Goal: Task Accomplishment & Management: Complete application form

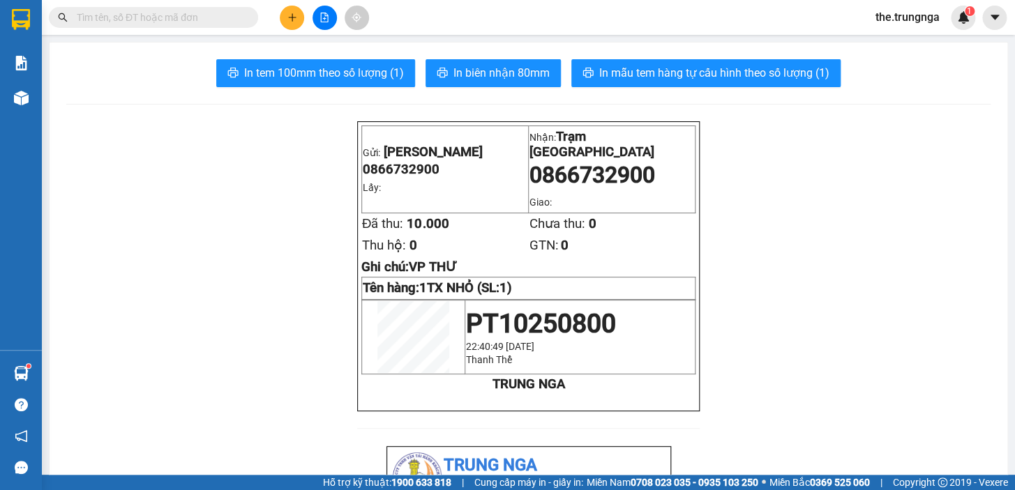
scroll to position [126, 0]
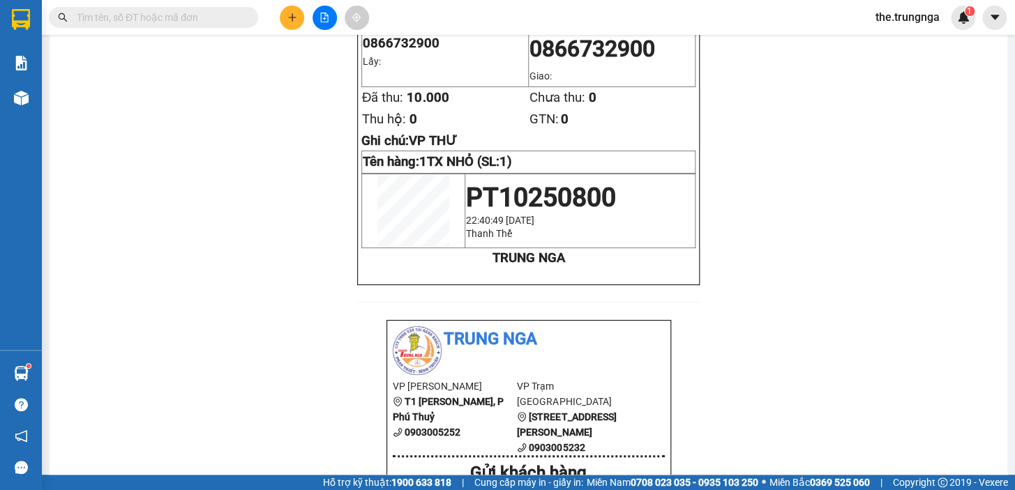
click at [299, 7] on button at bounding box center [292, 18] width 24 height 24
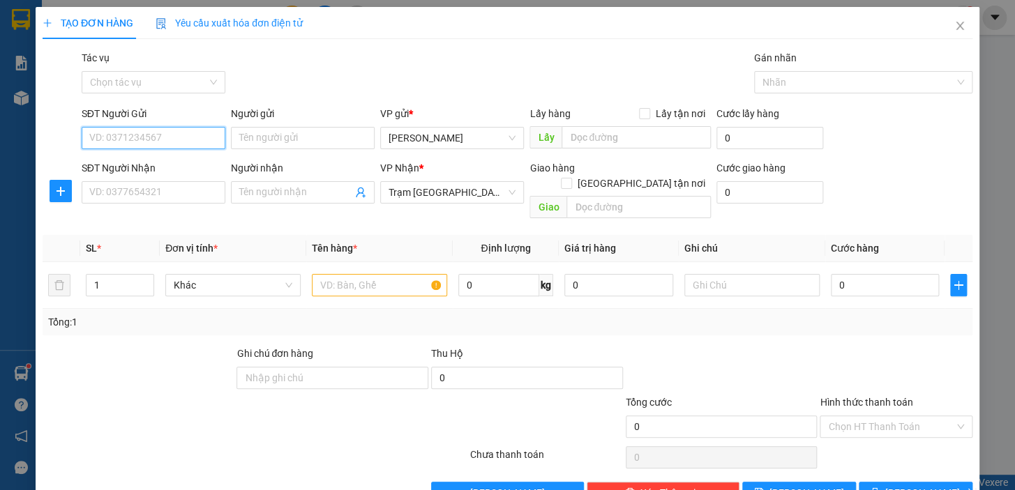
click at [170, 133] on input "SĐT Người Gửi" at bounding box center [154, 138] width 144 height 22
click at [138, 188] on input "SĐT Người Nhận" at bounding box center [154, 192] width 144 height 22
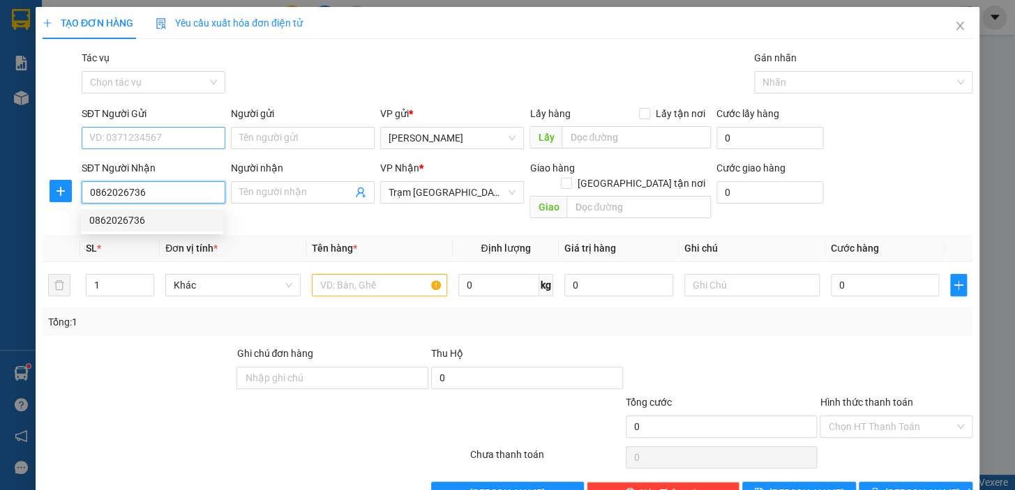
type input "0862026736"
click at [163, 137] on input "SĐT Người Gửi" at bounding box center [154, 138] width 144 height 22
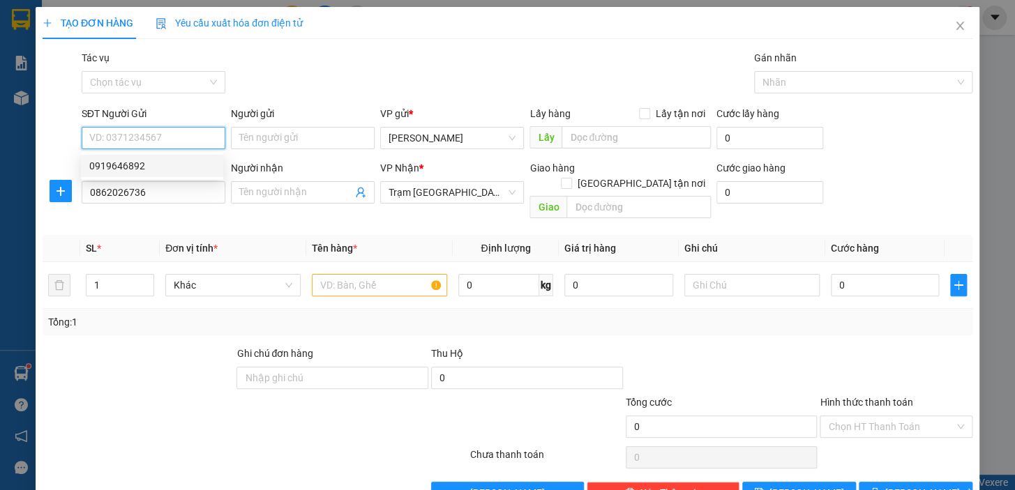
click at [165, 160] on div "0919646892" at bounding box center [152, 165] width 126 height 15
type input "0919646892"
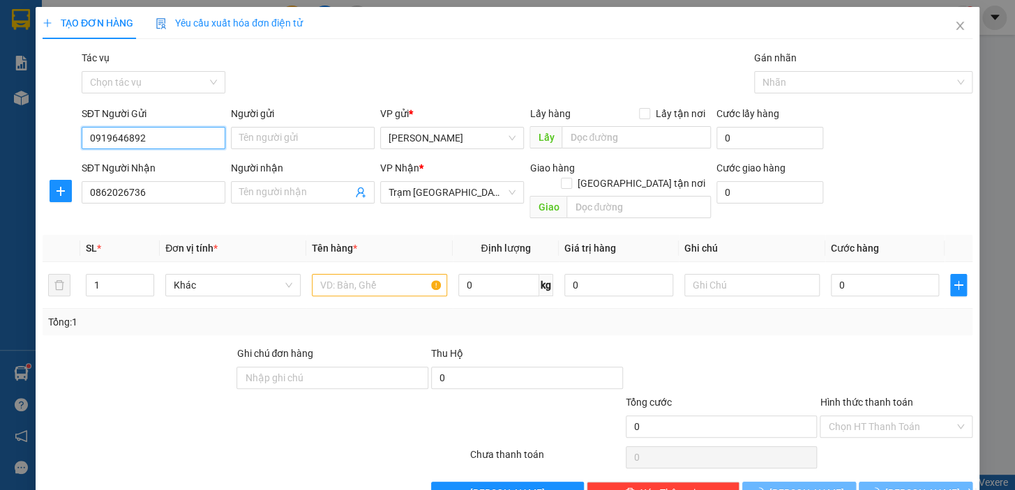
type input "30.000"
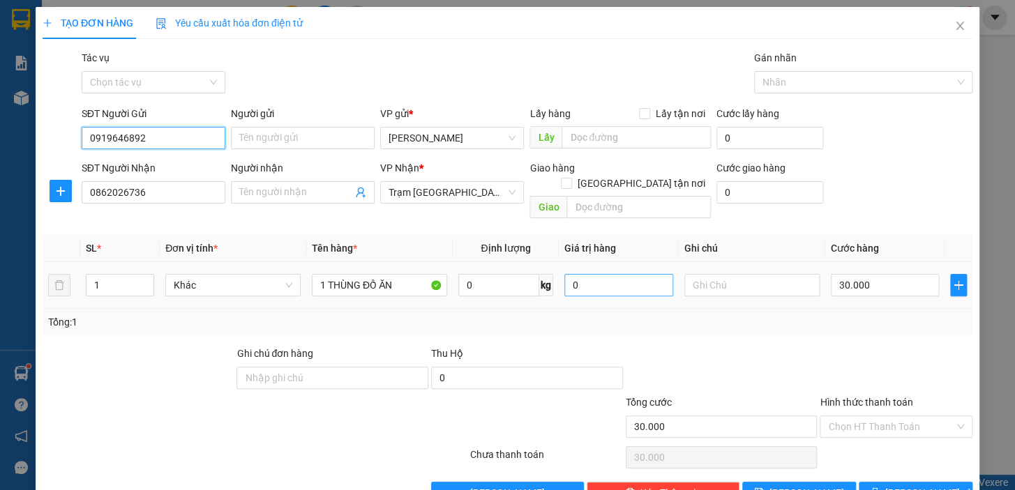
scroll to position [25, 0]
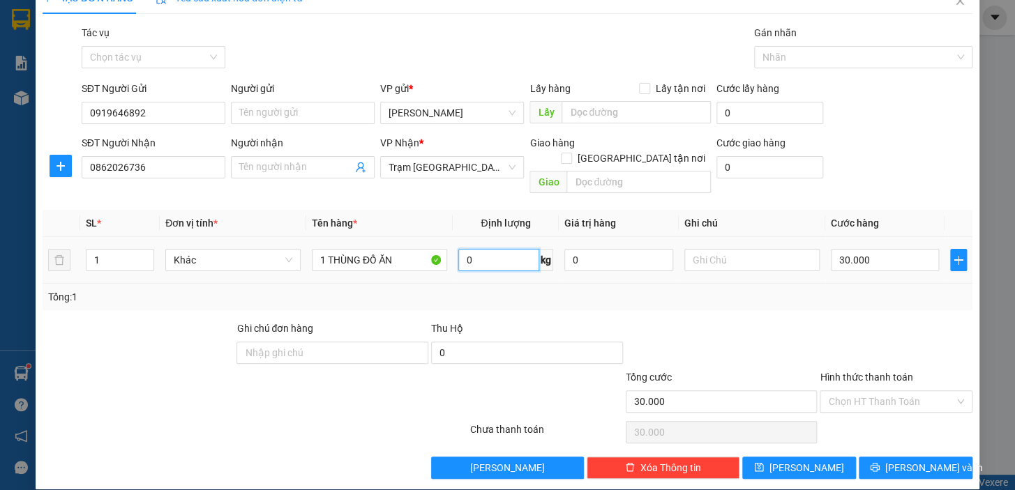
click at [458, 249] on input "0" at bounding box center [499, 260] width 82 height 22
click at [872, 391] on input "Hình thức thanh toán" at bounding box center [891, 401] width 126 height 21
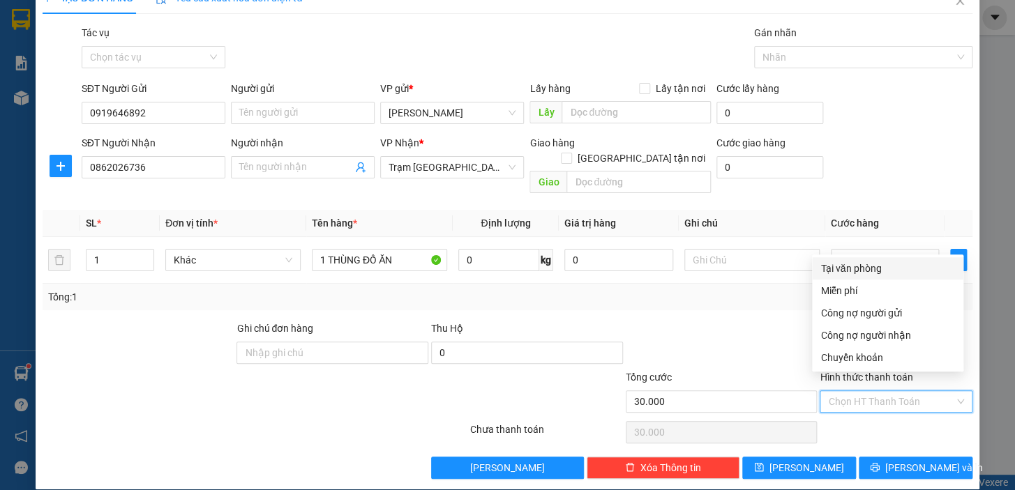
click at [853, 266] on div "Tại văn phòng" at bounding box center [887, 268] width 135 height 15
type input "0"
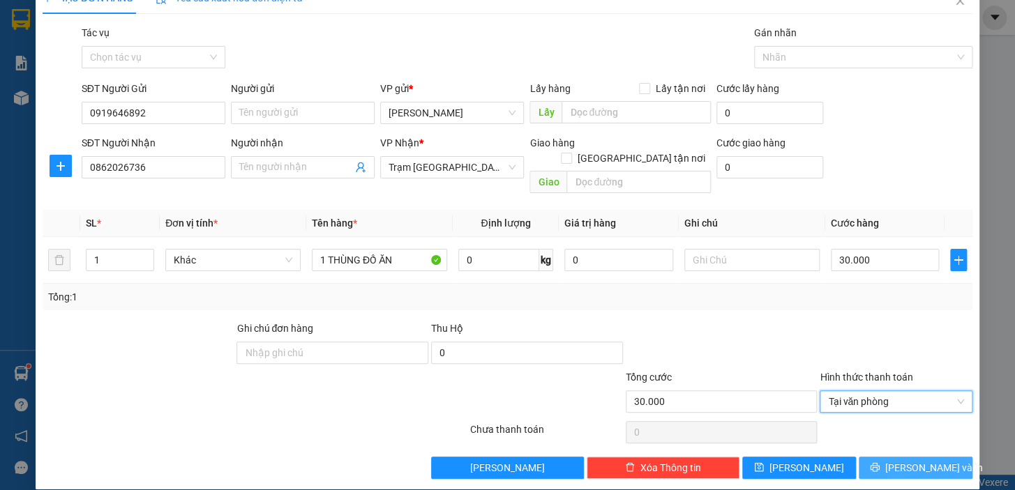
click at [880, 463] on icon "printer" at bounding box center [875, 468] width 10 height 10
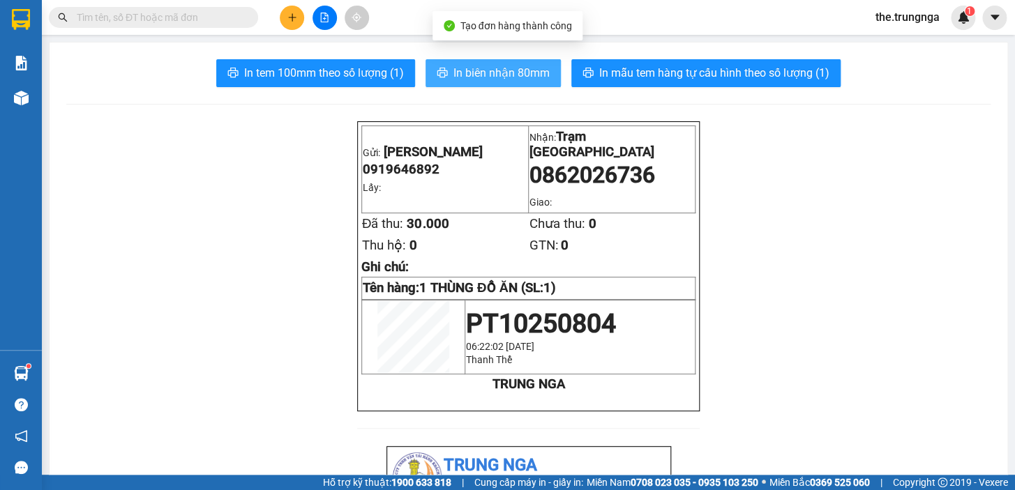
click at [502, 70] on span "In biên nhận 80mm" at bounding box center [501, 72] width 96 height 17
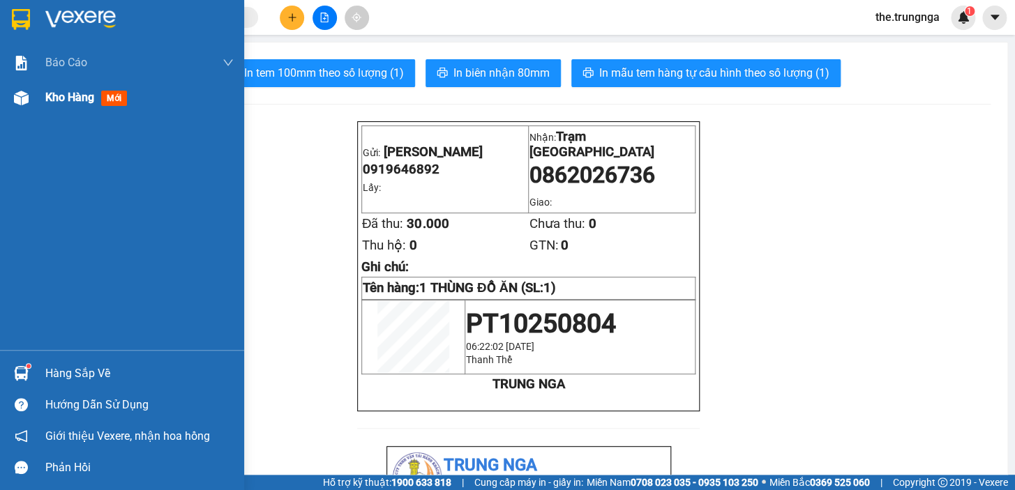
click at [83, 98] on span "Kho hàng" at bounding box center [69, 97] width 49 height 13
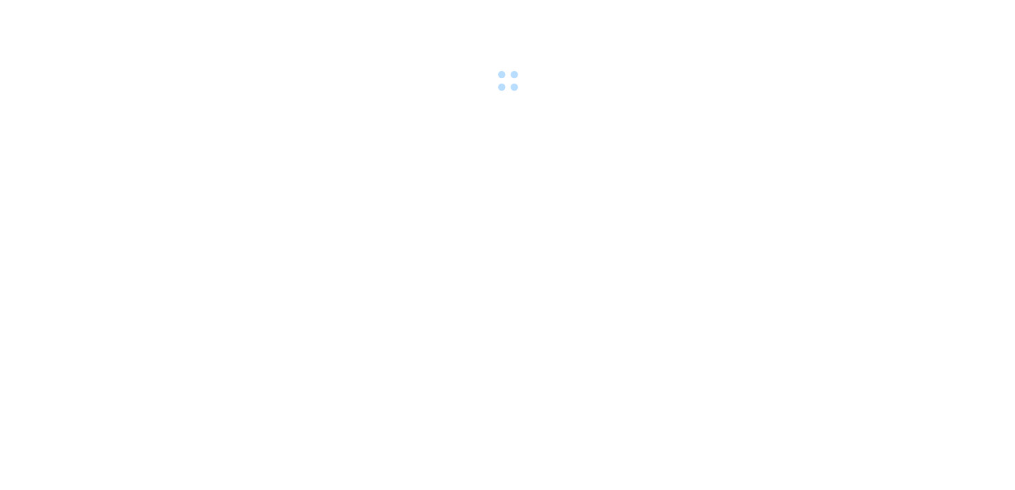
click at [419, 63] on div at bounding box center [507, 48] width 1015 height 96
click at [419, 84] on div at bounding box center [507, 48] width 1015 height 96
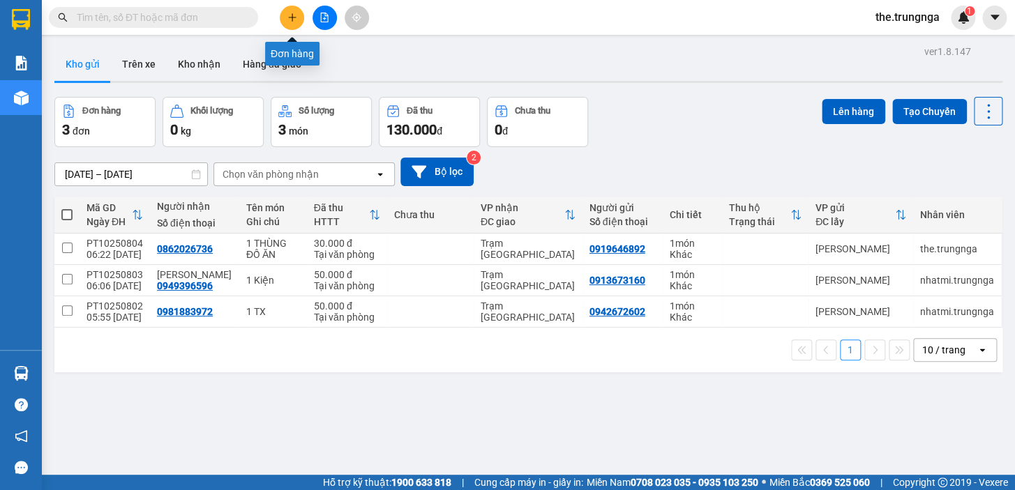
click at [293, 22] on button at bounding box center [292, 18] width 24 height 24
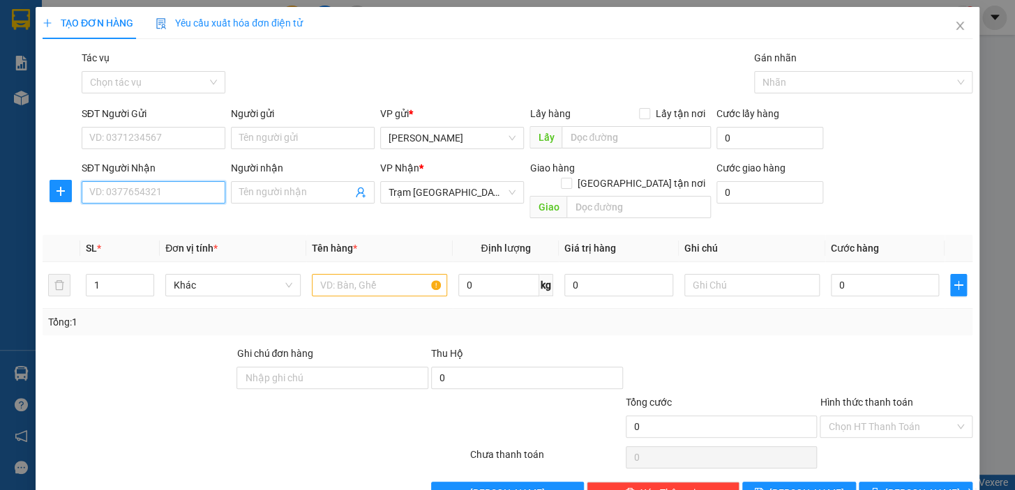
click at [161, 202] on input "SĐT Người Nhận" at bounding box center [154, 192] width 144 height 22
click at [184, 197] on input "SĐT Người Nhận" at bounding box center [154, 192] width 144 height 22
type input "0912391076"
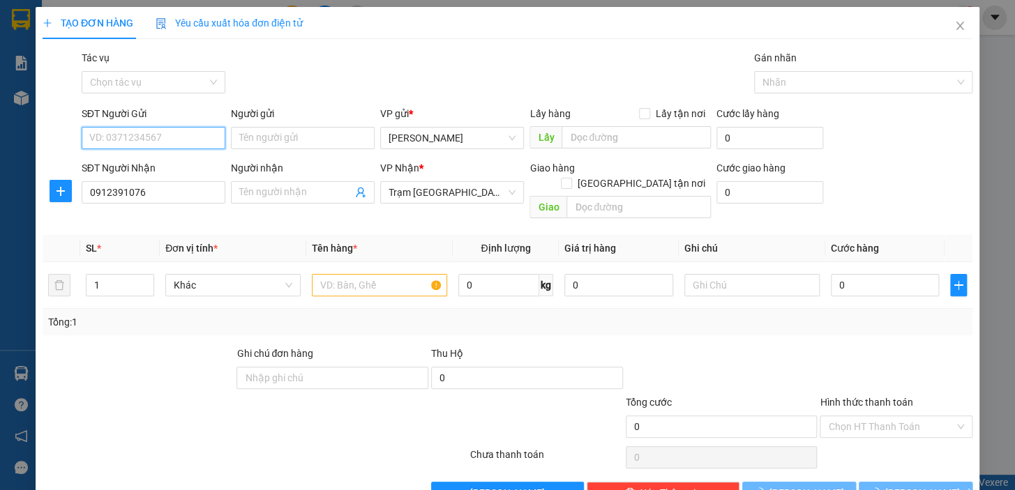
click at [141, 134] on input "SĐT Người Gửi" at bounding box center [154, 138] width 144 height 22
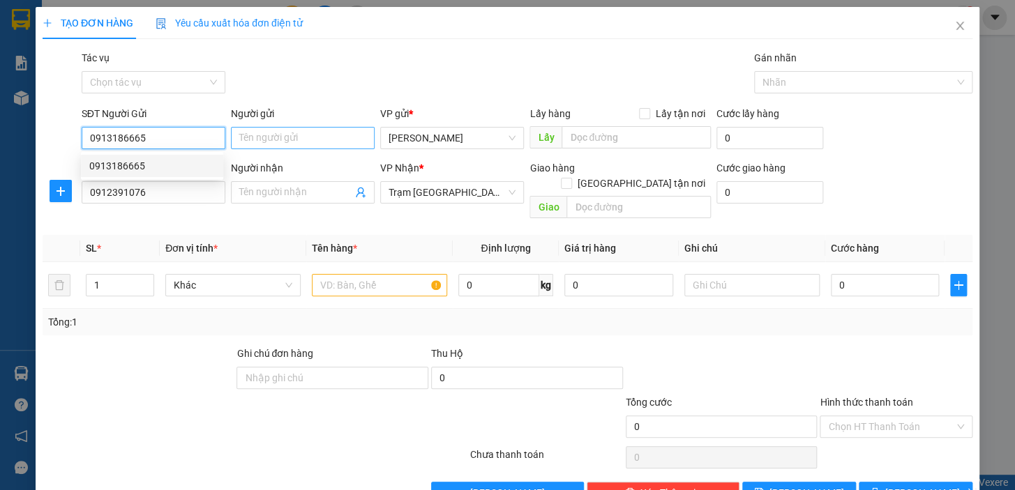
type input "0913186665"
click at [281, 130] on input "Người gửi" at bounding box center [303, 138] width 144 height 22
click at [282, 133] on input "Người gửi" at bounding box center [303, 138] width 144 height 22
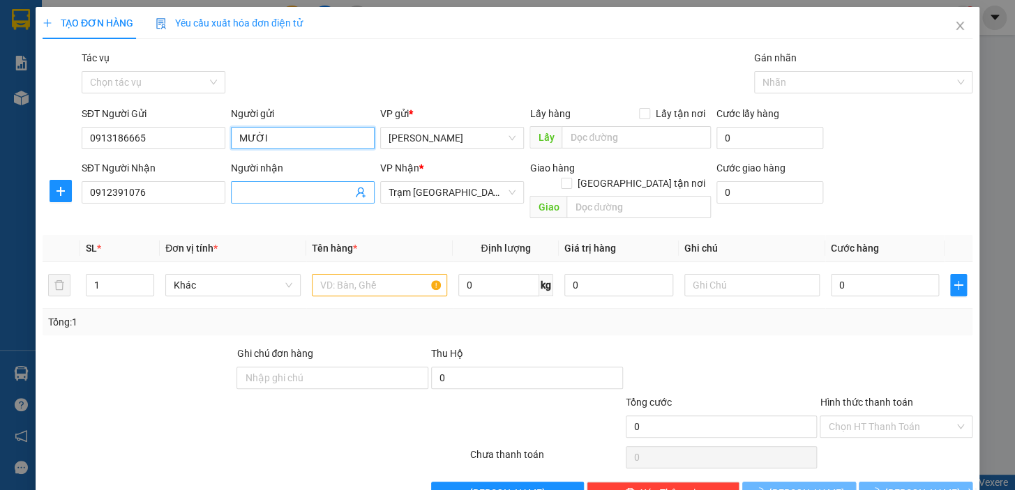
type input "MƯỜI"
click at [266, 202] on span at bounding box center [303, 192] width 144 height 22
type input "TRÂM"
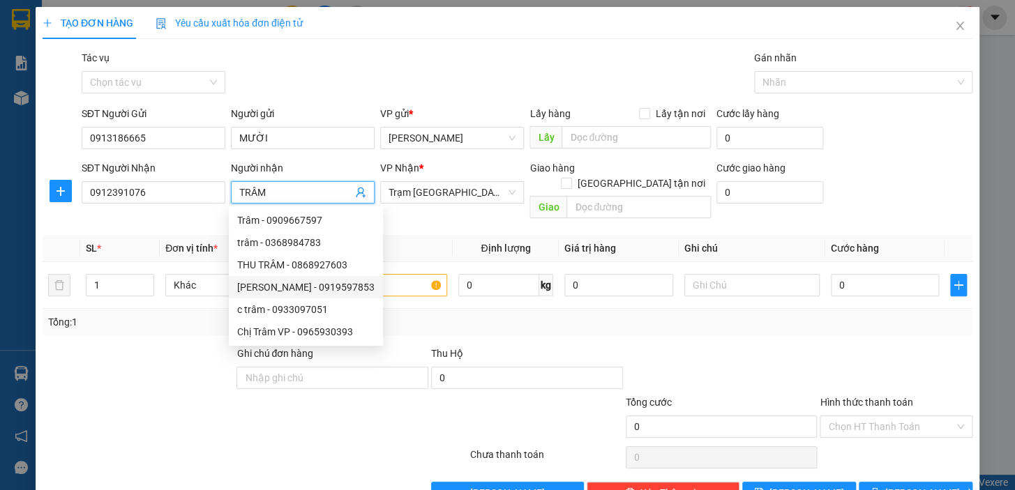
drag, startPoint x: 345, startPoint y: 276, endPoint x: 341, endPoint y: 266, distance: 10.6
click at [346, 276] on div "Quỳnh Trâm - 0919597853" at bounding box center [306, 287] width 154 height 22
type input "0919597853"
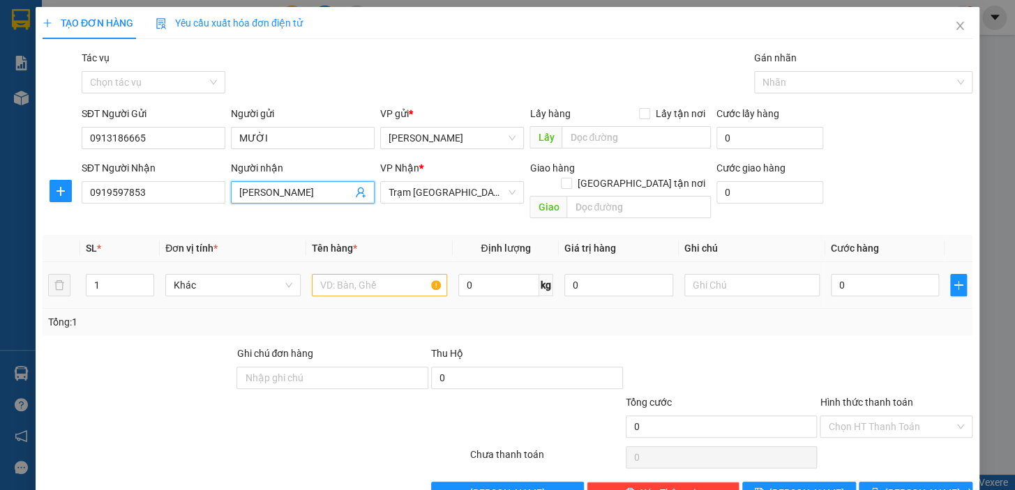
type input "Quỳnh Trâm"
click at [409, 278] on input "text" at bounding box center [379, 285] width 135 height 22
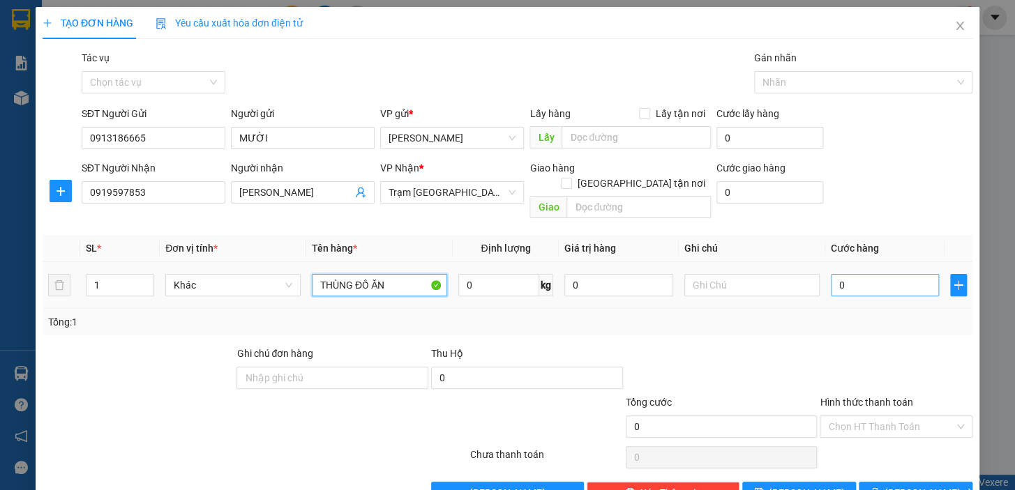
type input "THÙNG ĐỒ ĂN"
click at [848, 274] on input "0" at bounding box center [885, 285] width 109 height 22
type input "4"
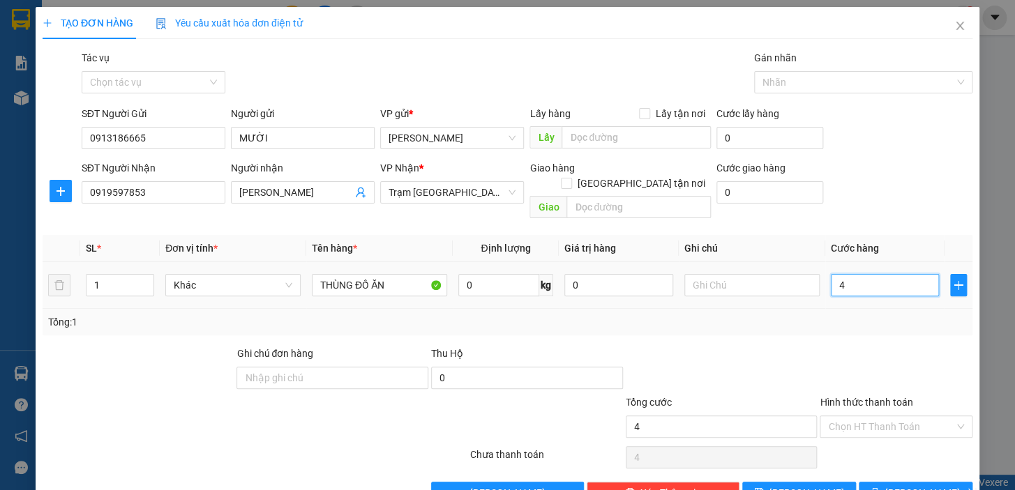
type input "40"
type input "40.000"
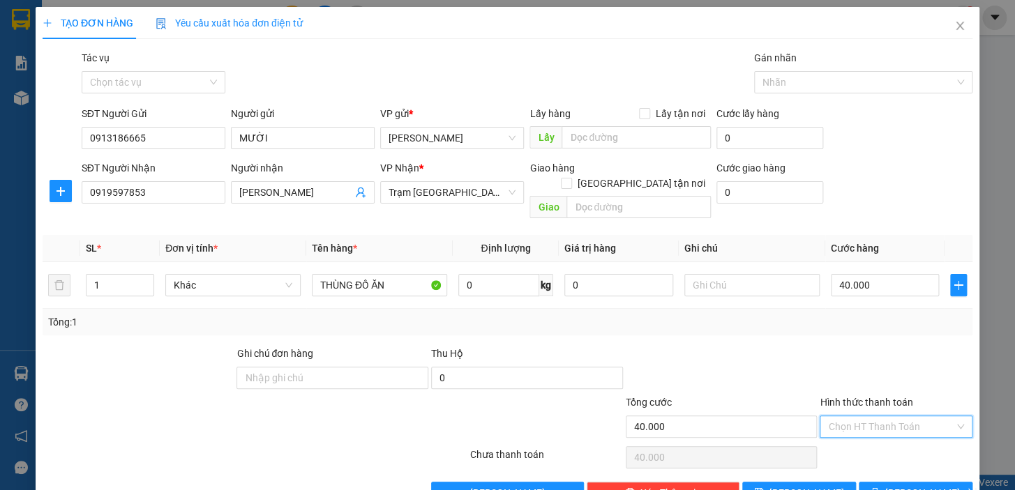
click at [844, 416] on input "Hình thức thanh toán" at bounding box center [891, 426] width 126 height 21
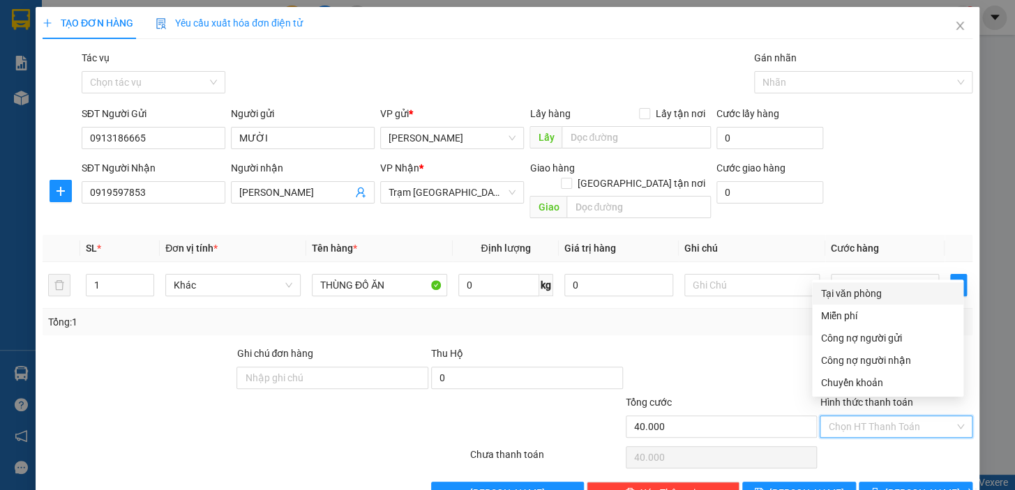
click at [847, 292] on div "Tại văn phòng" at bounding box center [887, 293] width 135 height 15
type input "0"
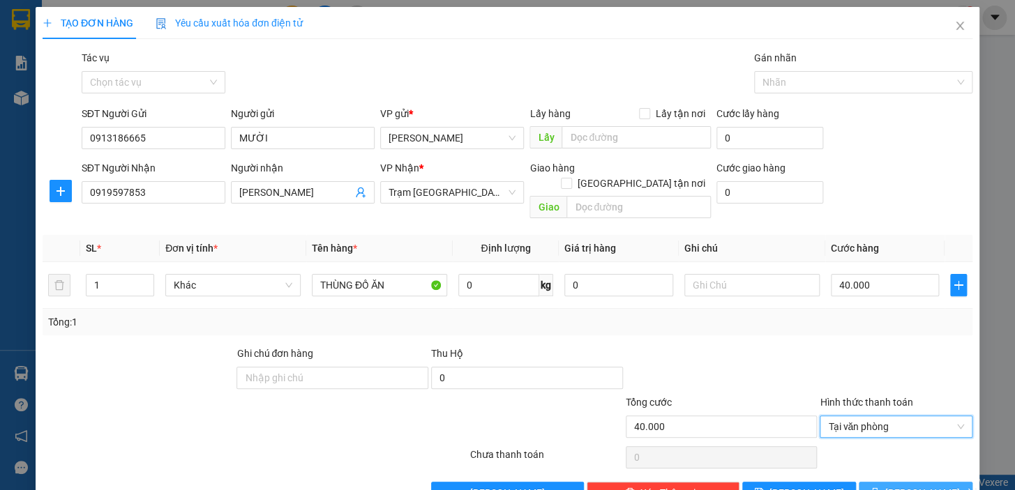
click at [892, 482] on button "Lưu và In" at bounding box center [916, 493] width 114 height 22
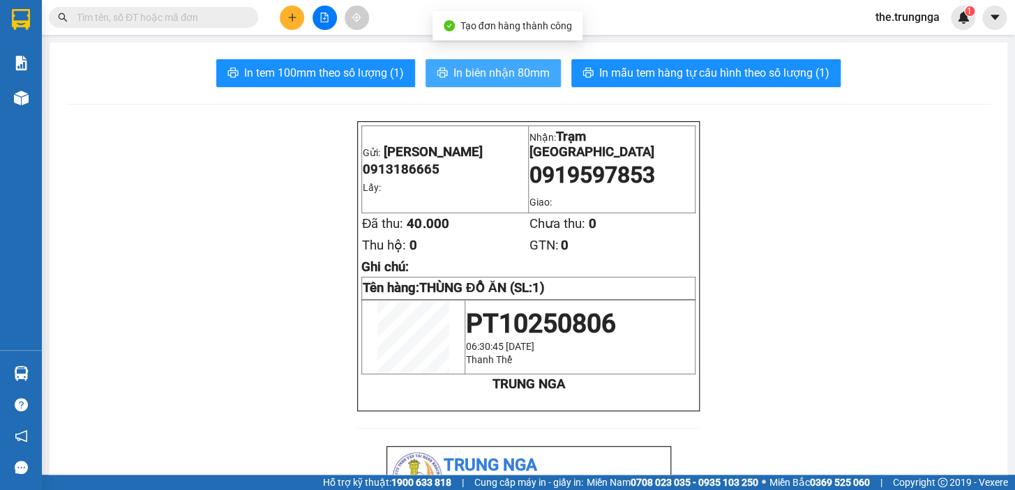
click at [513, 83] on button "In biên nhận 80mm" at bounding box center [493, 73] width 135 height 28
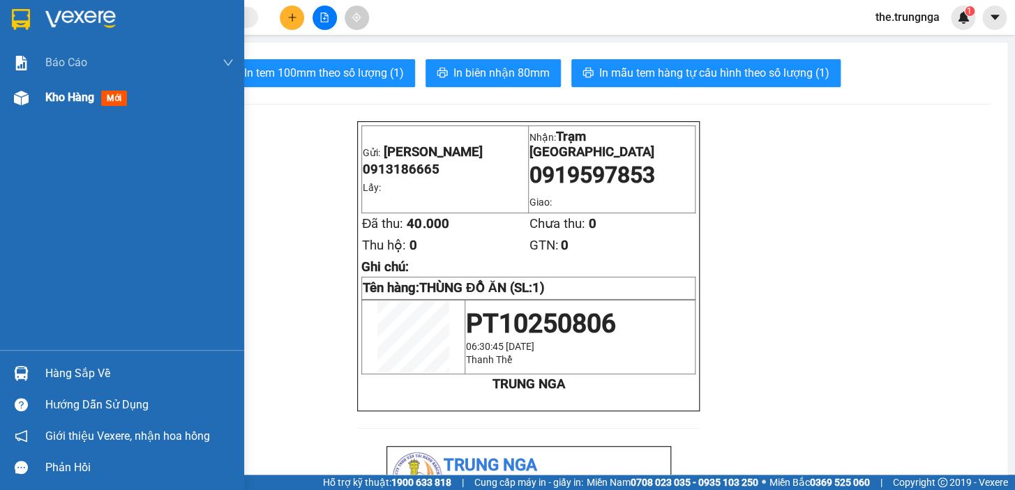
click at [80, 96] on span "Kho hàng" at bounding box center [69, 97] width 49 height 13
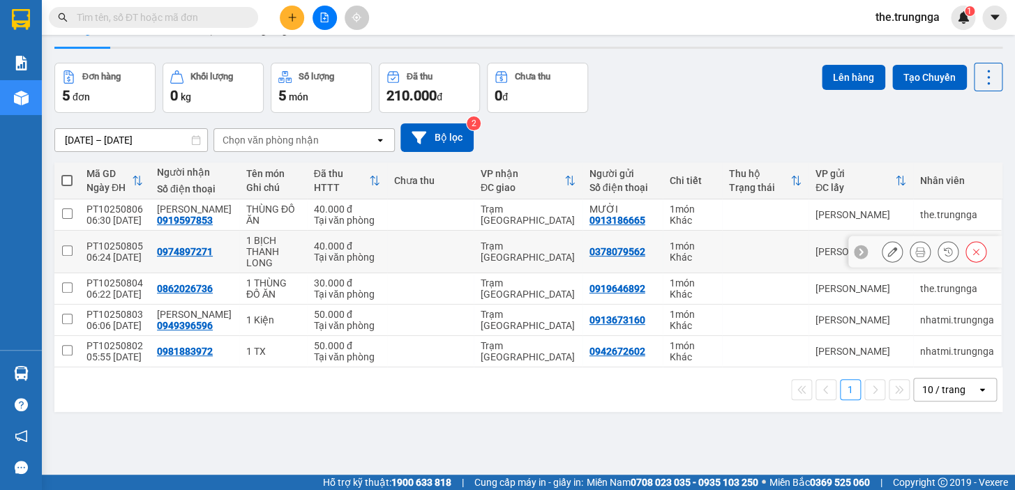
scroll to position [63, 0]
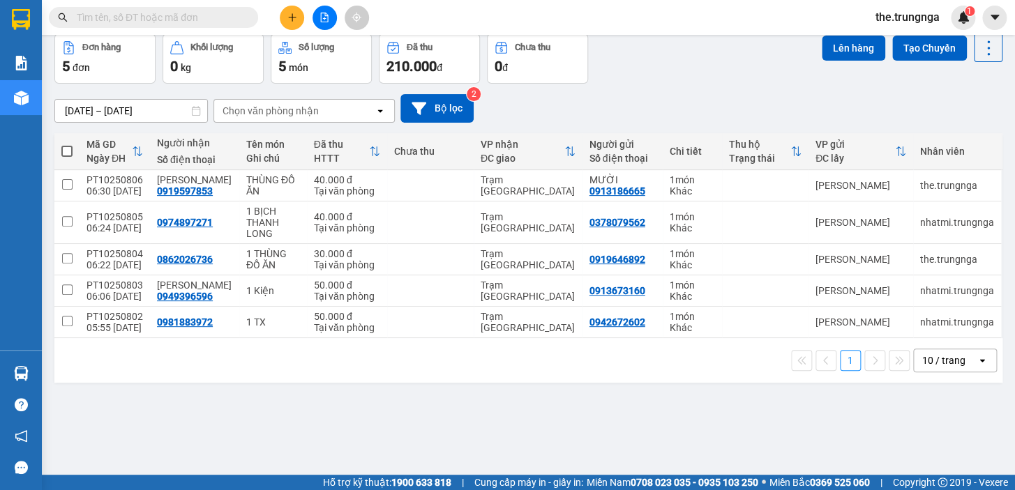
drag, startPoint x: 126, startPoint y: 25, endPoint x: 128, endPoint y: 15, distance: 10.2
click at [126, 24] on span at bounding box center [153, 17] width 209 height 21
click at [130, 15] on input "text" at bounding box center [159, 17] width 165 height 15
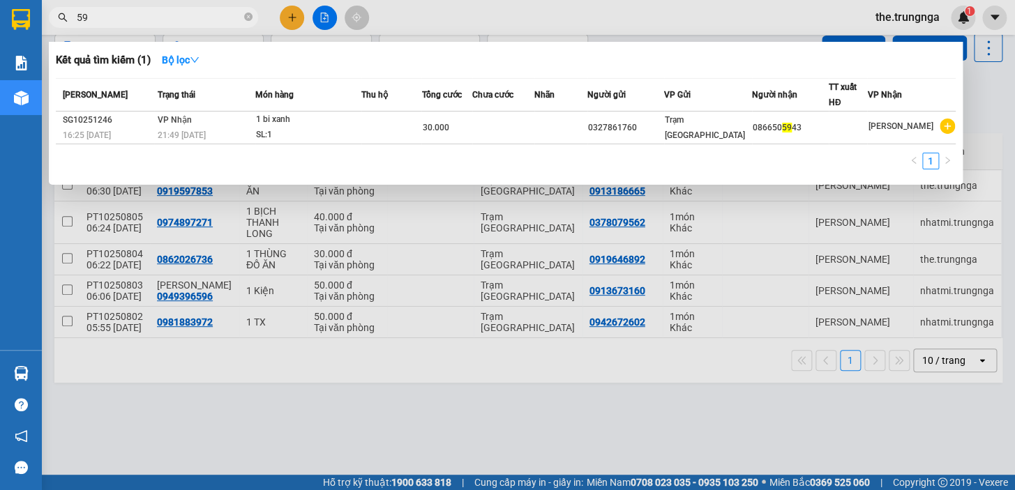
type input "5"
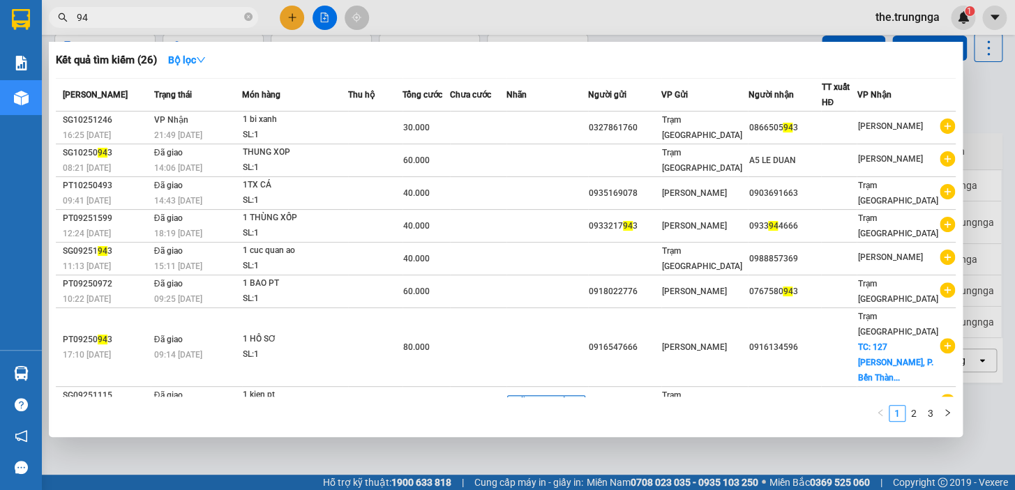
type input "9"
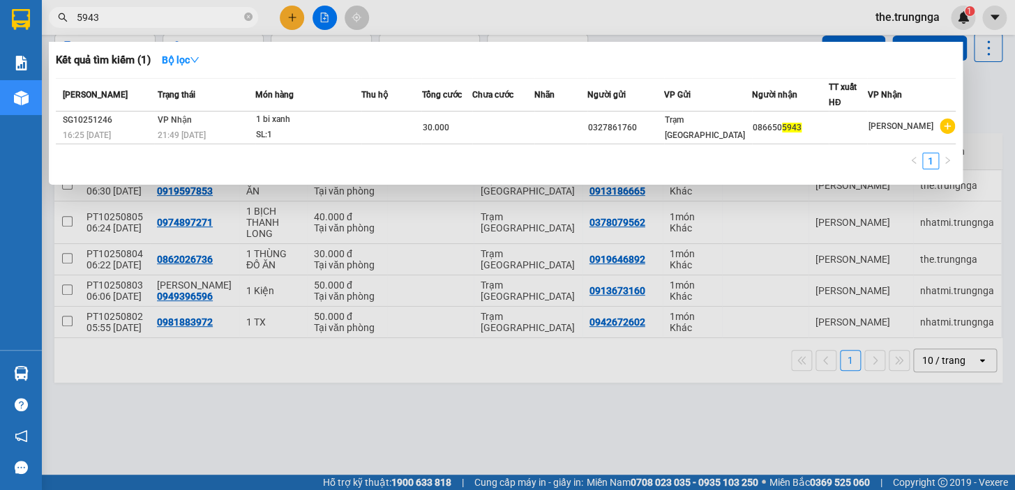
type input "5943"
click at [887, 13] on div at bounding box center [507, 245] width 1015 height 490
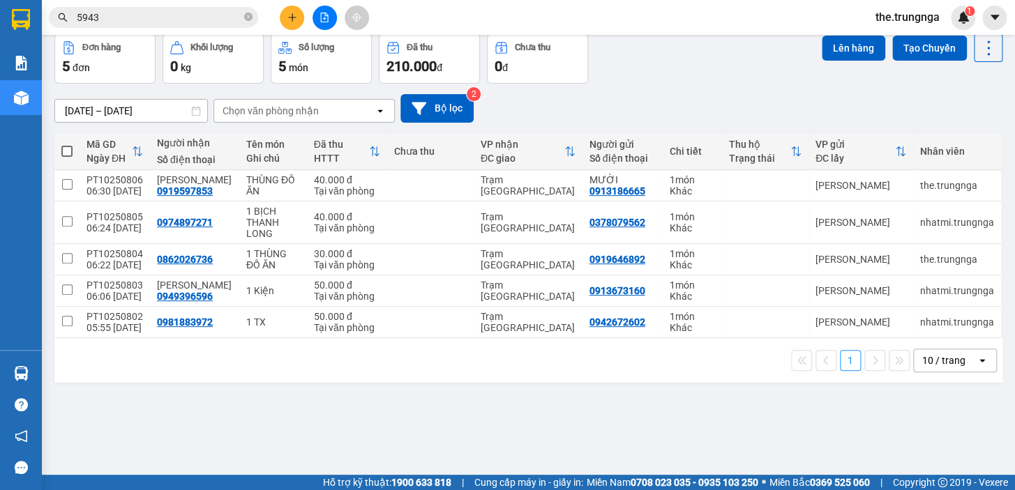
click at [888, 16] on span "the.trungnga" at bounding box center [907, 16] width 87 height 17
click at [894, 49] on span "Đăng xuất" at bounding box center [914, 43] width 59 height 15
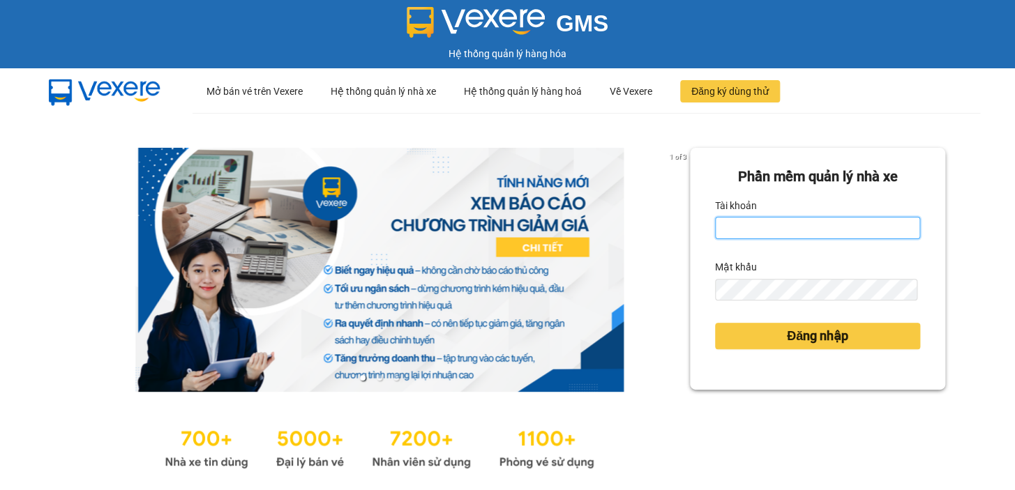
click at [731, 233] on input "Tài khoản" at bounding box center [817, 228] width 205 height 22
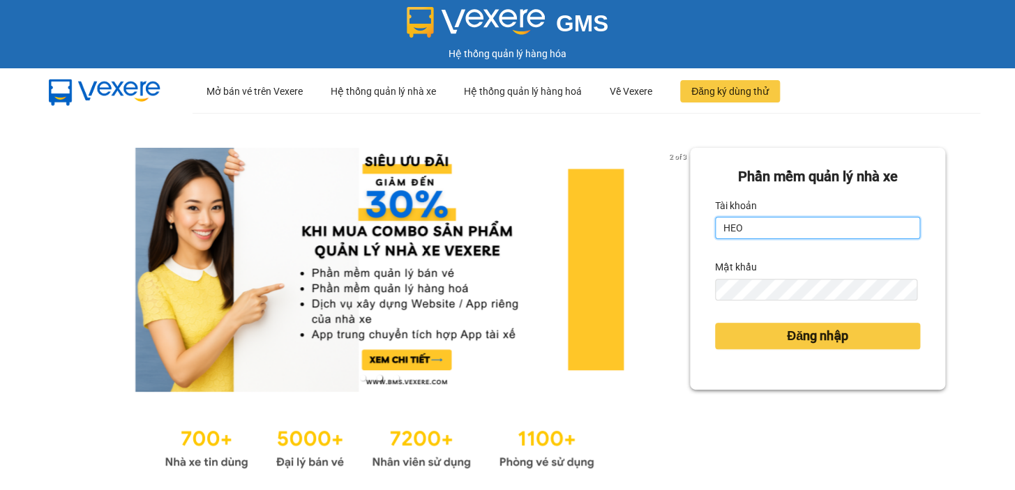
type input "heoxinh.trungnga"
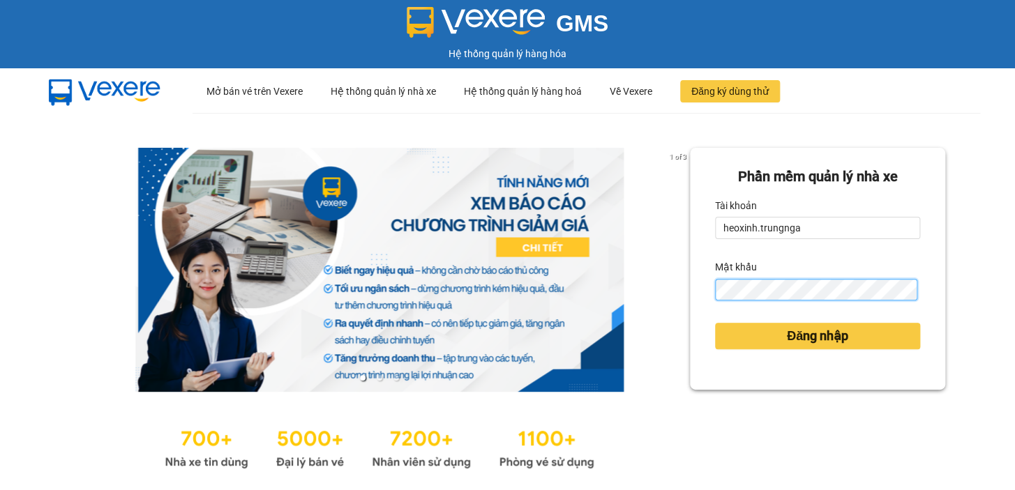
click at [715, 323] on button "Đăng nhập" at bounding box center [817, 336] width 205 height 27
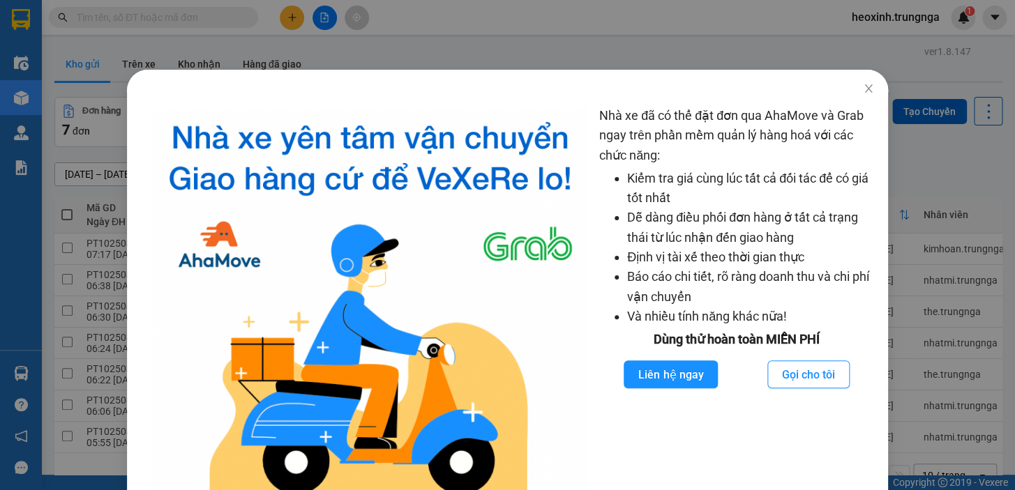
click at [306, 40] on div "Nhà xe đã có thể đặt đơn qua AhaMove và Grab ngay trên phần mềm quản lý hàng ho…" at bounding box center [507, 245] width 1015 height 490
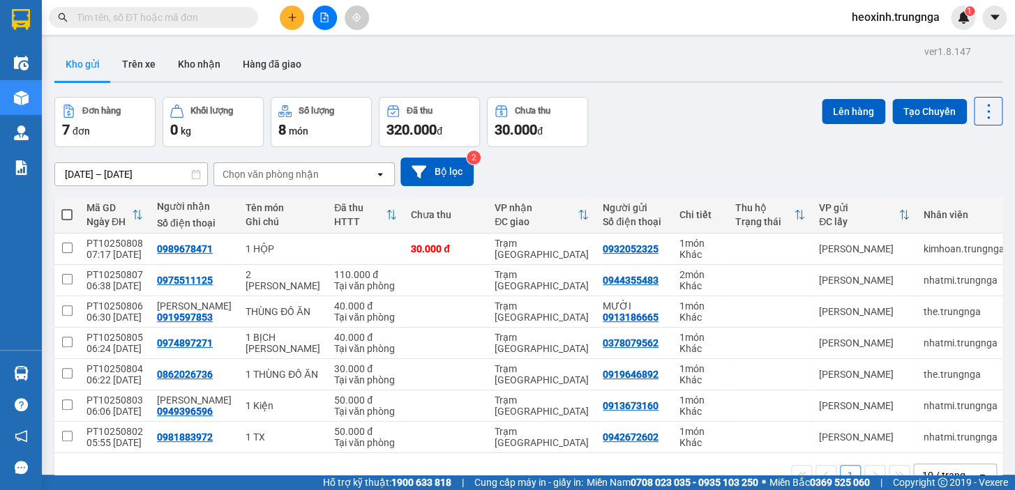
click at [279, 173] on div "Chọn văn phòng nhận" at bounding box center [271, 174] width 96 height 14
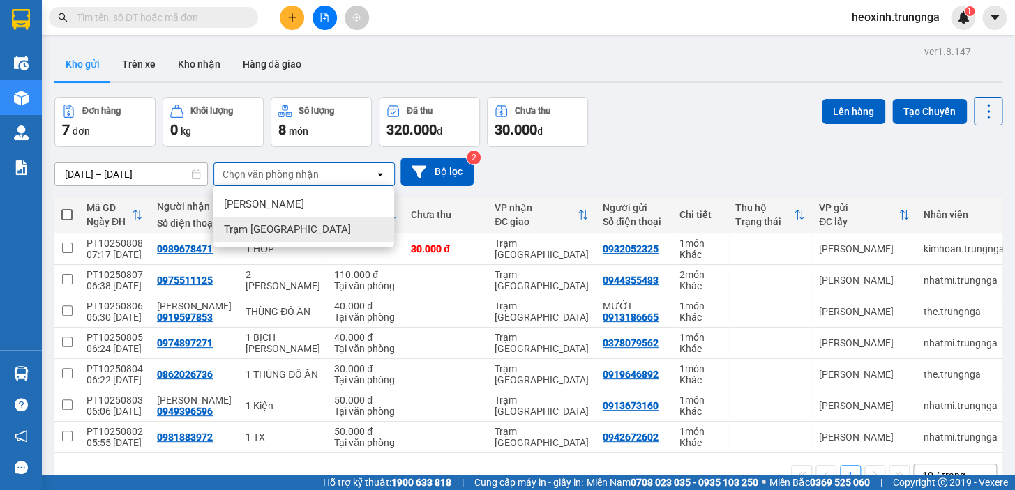
click at [265, 232] on span "Trạm [GEOGRAPHIC_DATA]" at bounding box center [287, 230] width 127 height 14
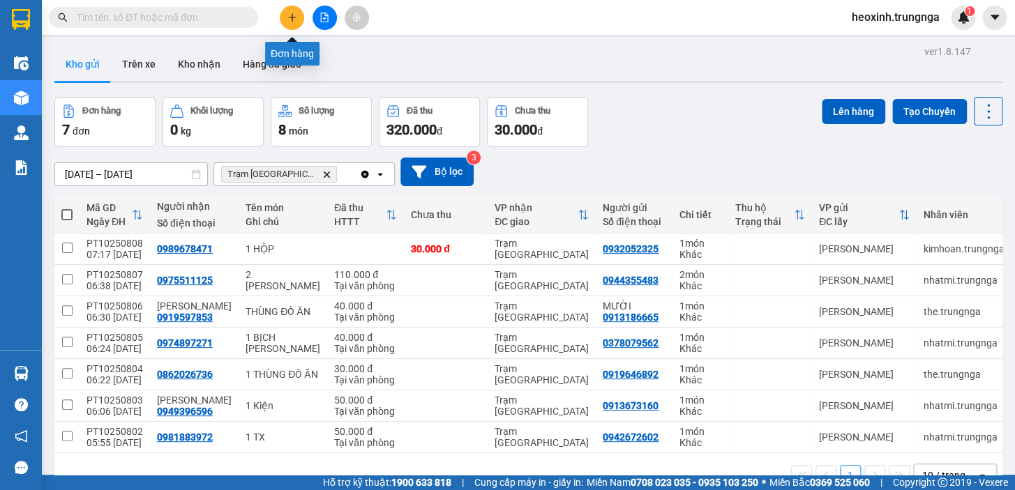
click at [296, 17] on icon "plus" at bounding box center [292, 18] width 10 height 10
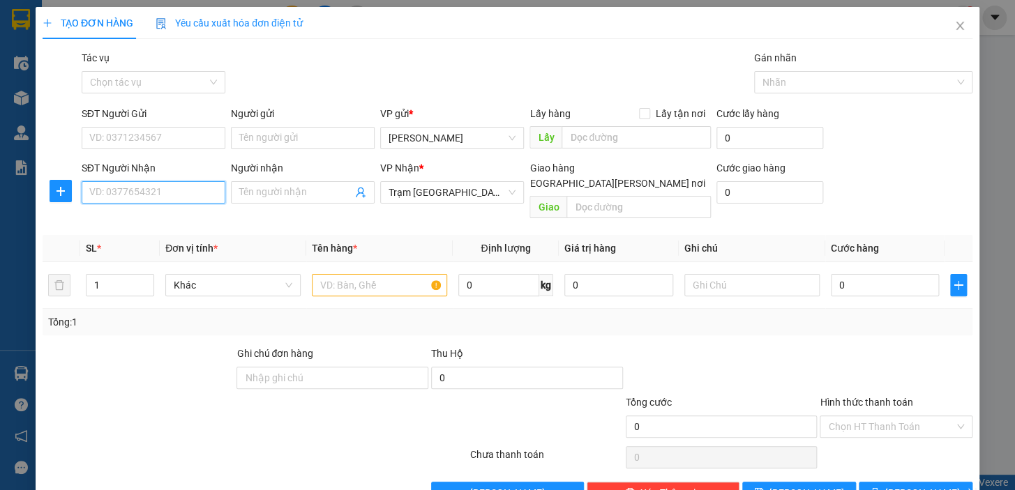
click at [110, 195] on input "SĐT Người Nhận" at bounding box center [154, 192] width 144 height 22
type input "0948082105"
click at [163, 142] on input "SĐT Người Gửi" at bounding box center [154, 138] width 144 height 22
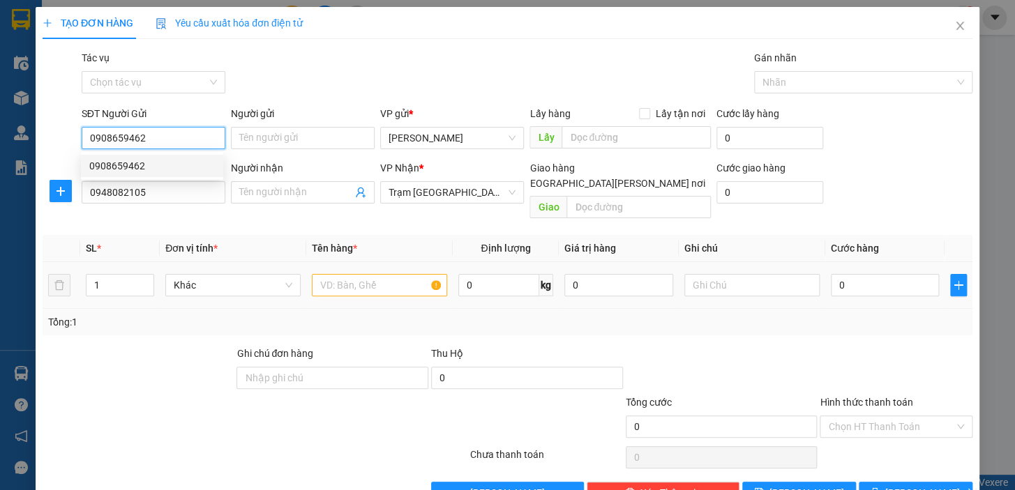
type input "0908659462"
click at [405, 274] on input "text" at bounding box center [379, 285] width 135 height 22
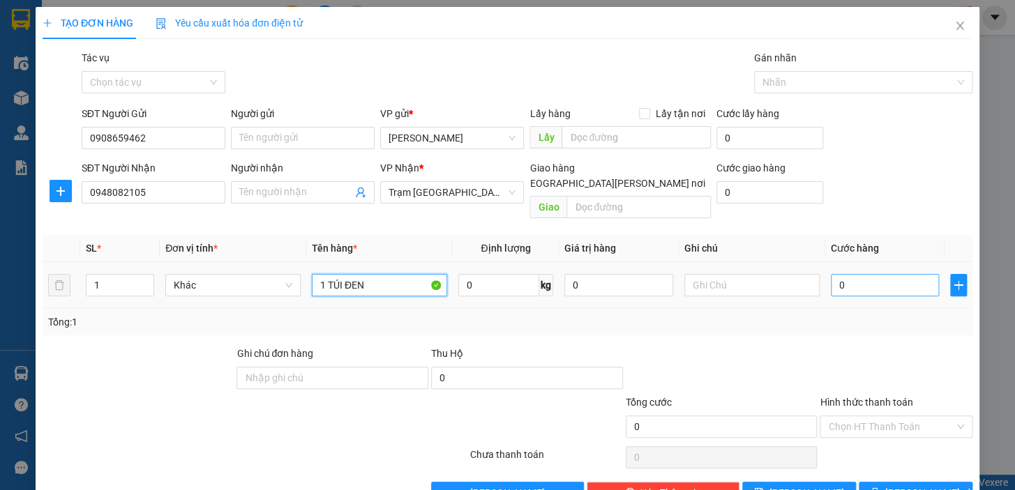
type input "1 TÚI ĐEN"
click at [881, 274] on input "0" at bounding box center [885, 285] width 109 height 22
type input "4"
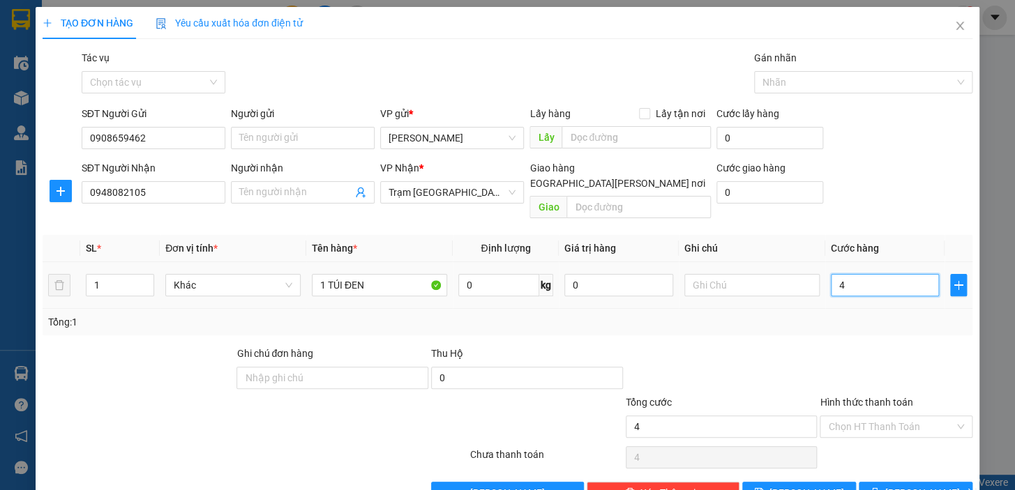
type input "40"
type input "40.000"
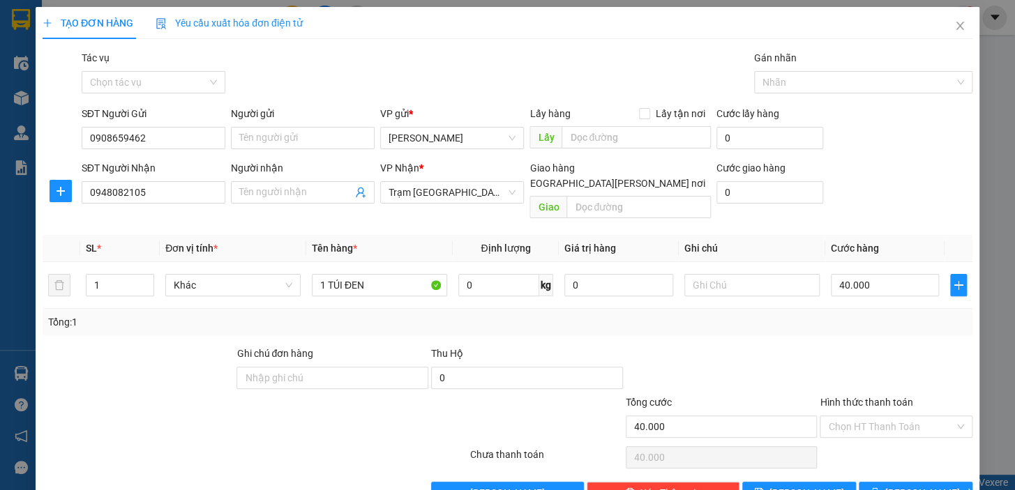
click at [843, 363] on div at bounding box center [896, 370] width 156 height 49
click at [855, 416] on input "Hình thức thanh toán" at bounding box center [891, 426] width 126 height 21
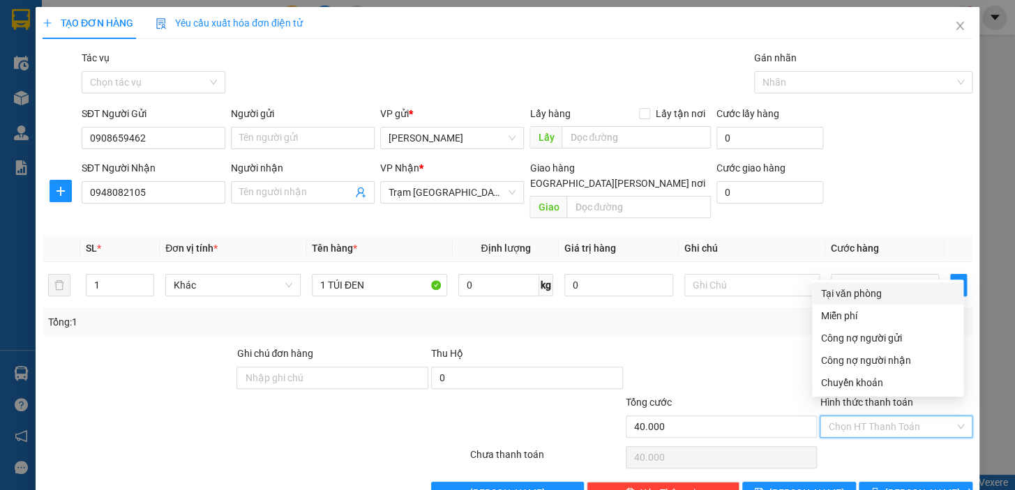
click at [851, 296] on div "Tại văn phòng" at bounding box center [887, 293] width 135 height 15
type input "0"
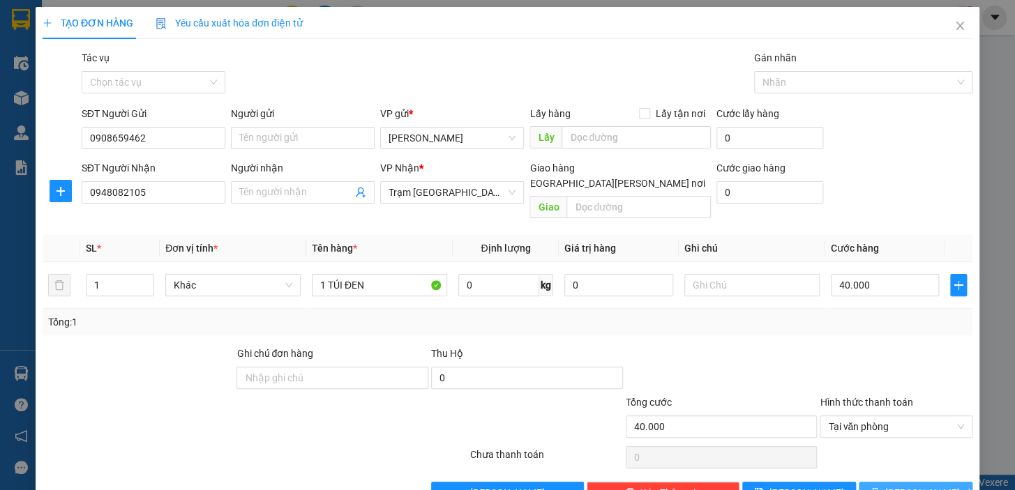
click at [879, 488] on icon "printer" at bounding box center [874, 492] width 9 height 9
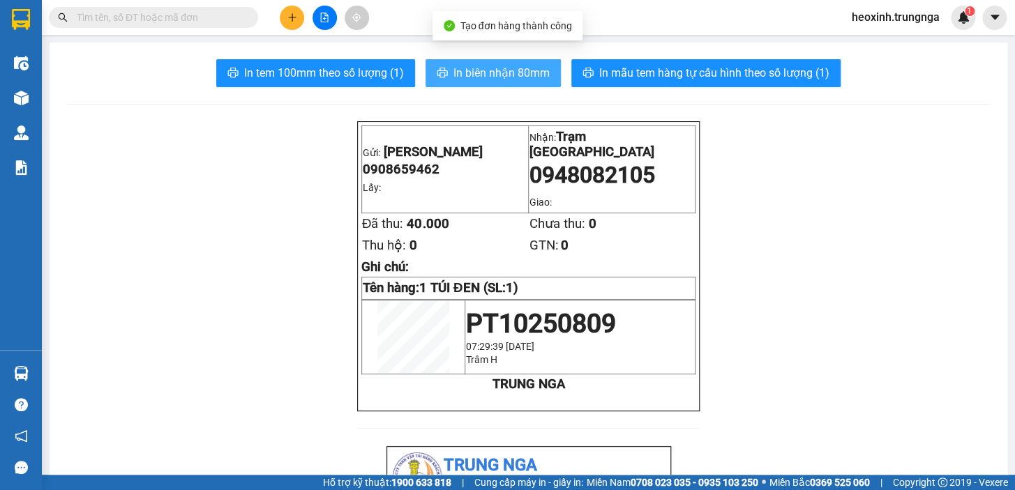
click at [519, 73] on span "In biên nhận 80mm" at bounding box center [501, 72] width 96 height 17
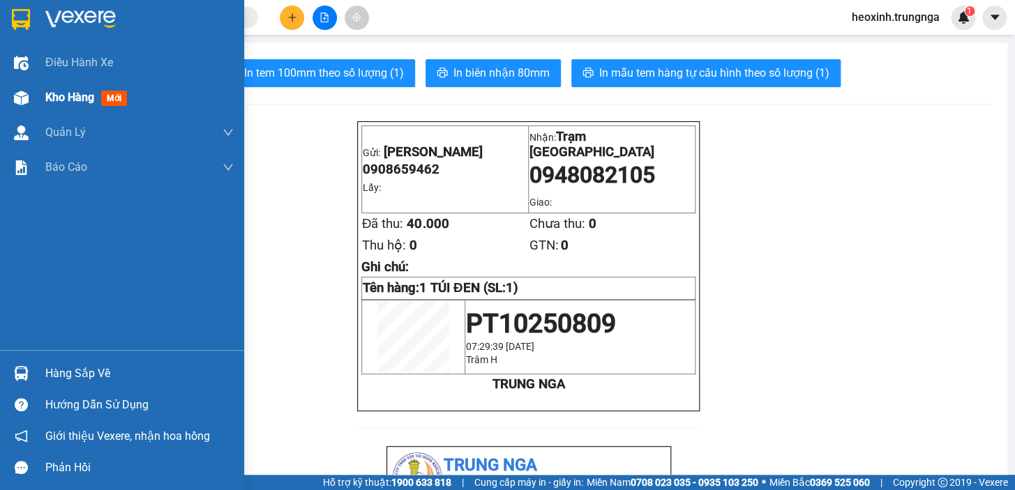
click at [73, 100] on span "Kho hàng" at bounding box center [69, 97] width 49 height 13
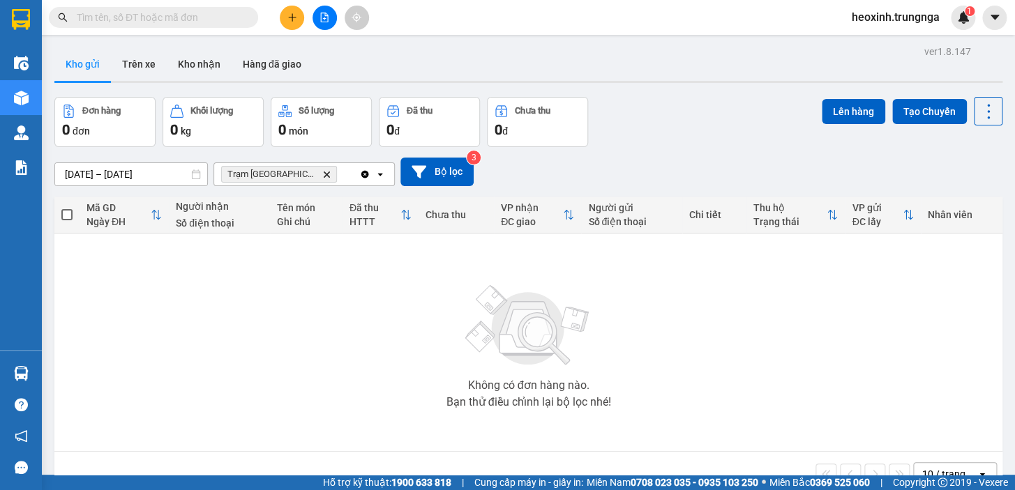
click at [188, 19] on input "text" at bounding box center [159, 17] width 165 height 15
